Goal: Information Seeking & Learning: Learn about a topic

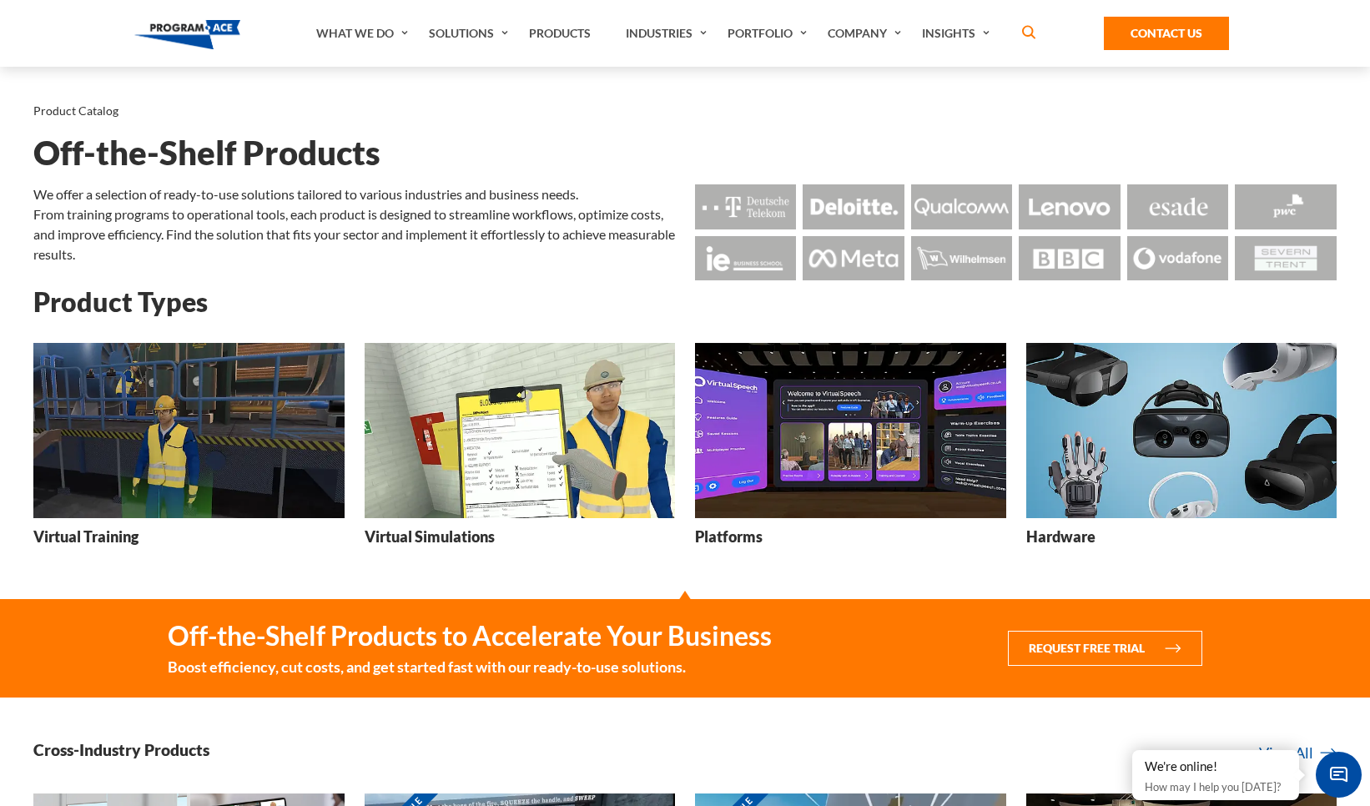
click at [739, 532] on h3 "Platforms" at bounding box center [729, 537] width 68 height 21
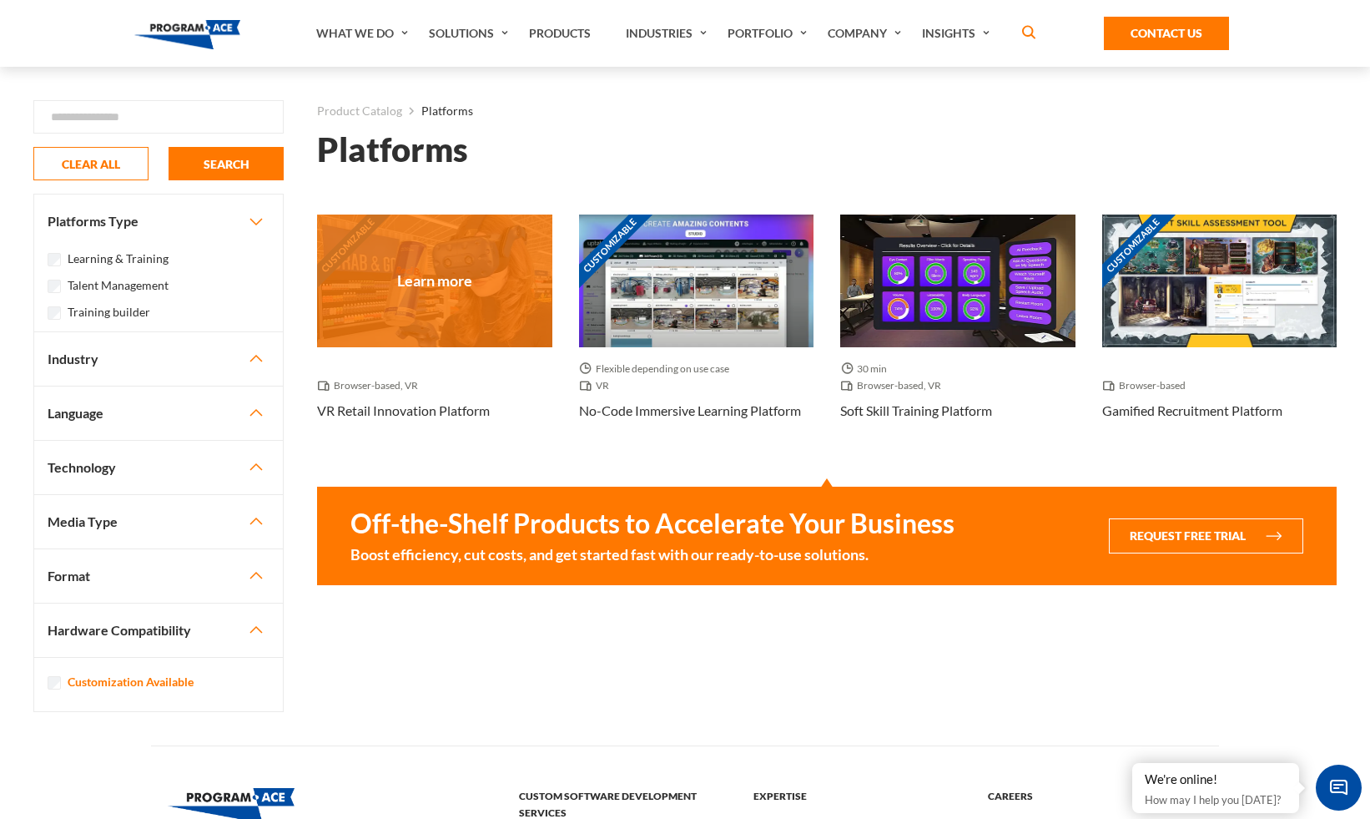
click at [407, 411] on h3 "VR Retail Innovation Platform" at bounding box center [403, 411] width 173 height 20
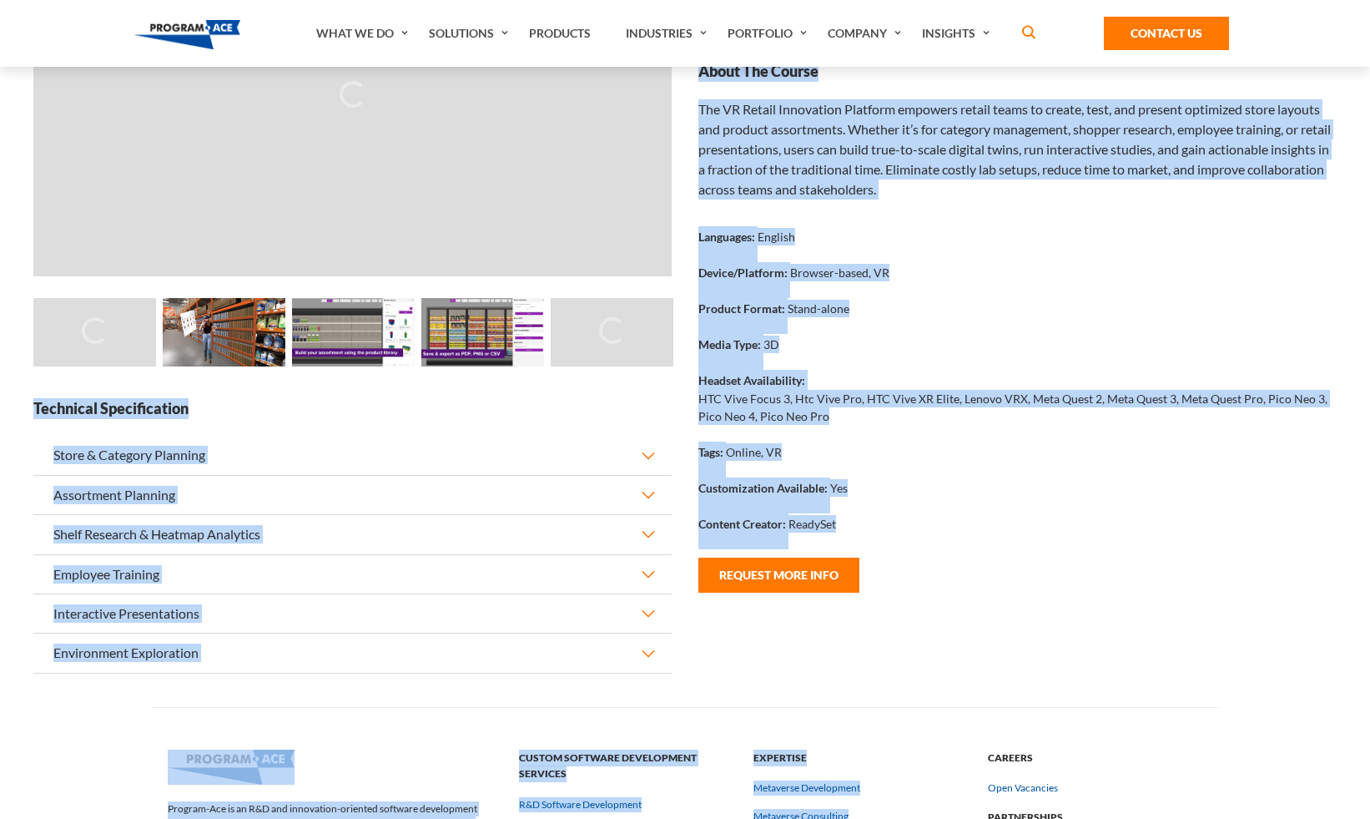
scroll to position [291, 0]
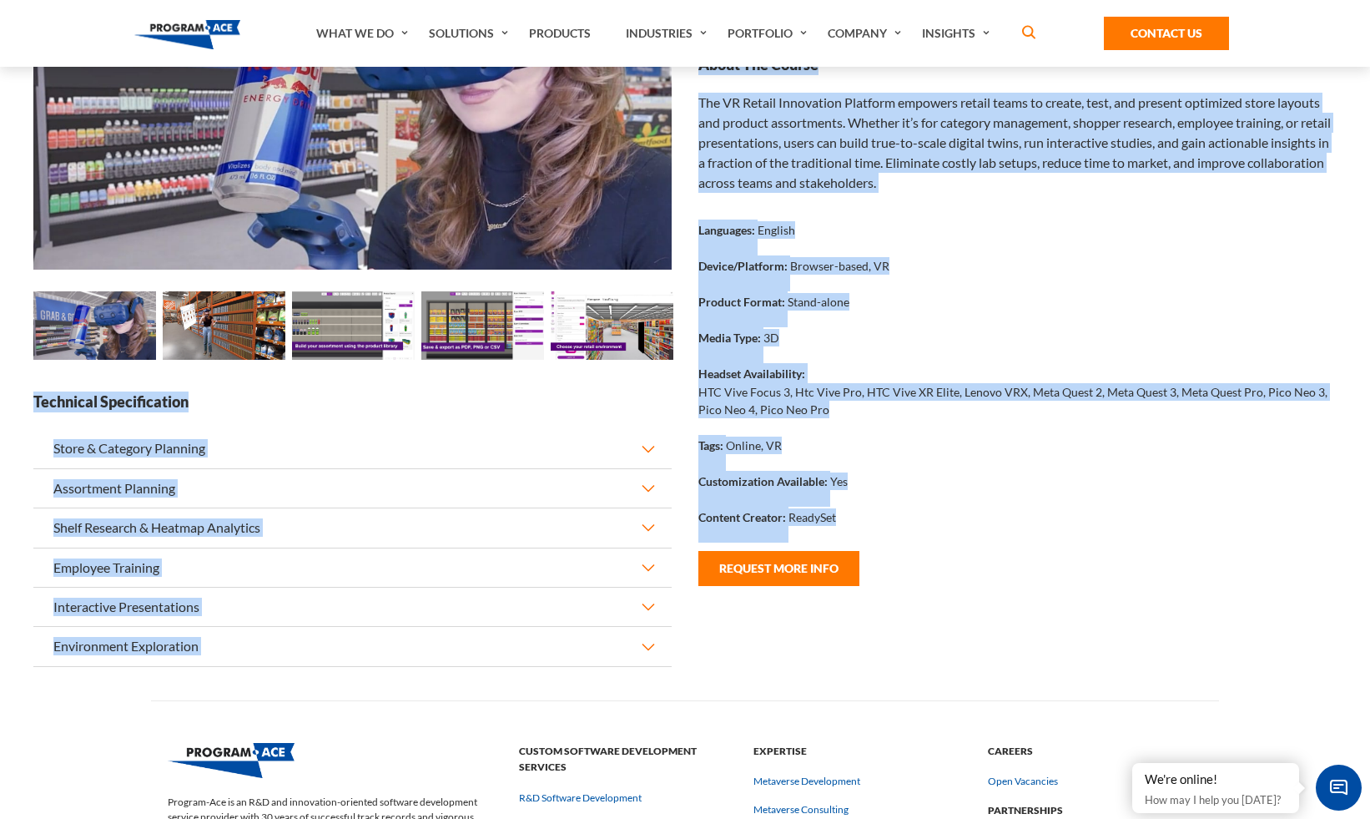
drag, startPoint x: 40, startPoint y: 149, endPoint x: 855, endPoint y: 613, distance: 937.8
click at [855, 613] on div "Product Catalog Platforms VR Retail Innovation Platform VR Retail Innovation Pl…" at bounding box center [685, 238] width 1337 height 925
click at [648, 455] on button "Store & Category Planning" at bounding box center [352, 448] width 638 height 38
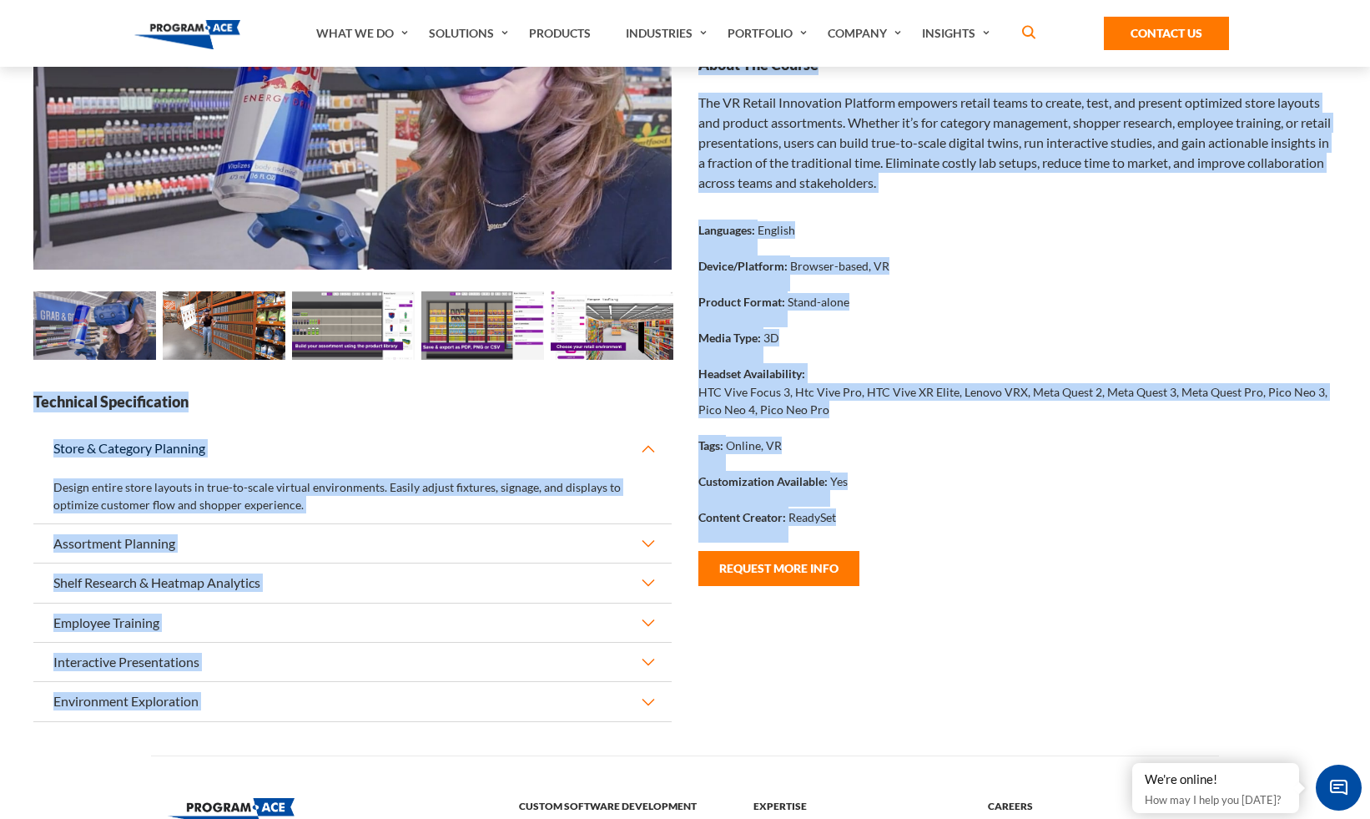
click at [652, 538] on button "Assortment Planning" at bounding box center [352, 543] width 638 height 38
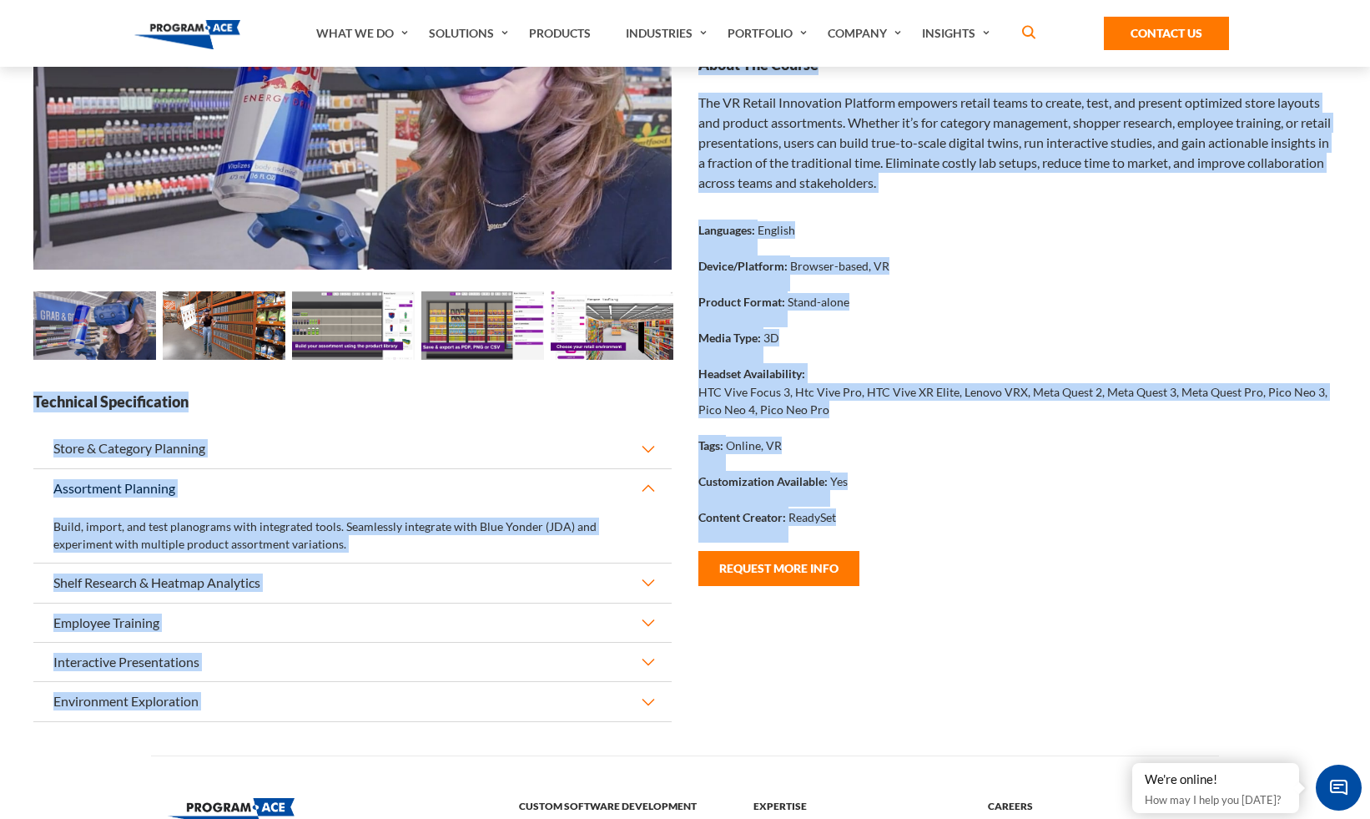
copy body "VR Retail Innovation Platform Loading... Loading... Loading... Loading... Loadi…"
